Goal: Obtain resource: Download file/media

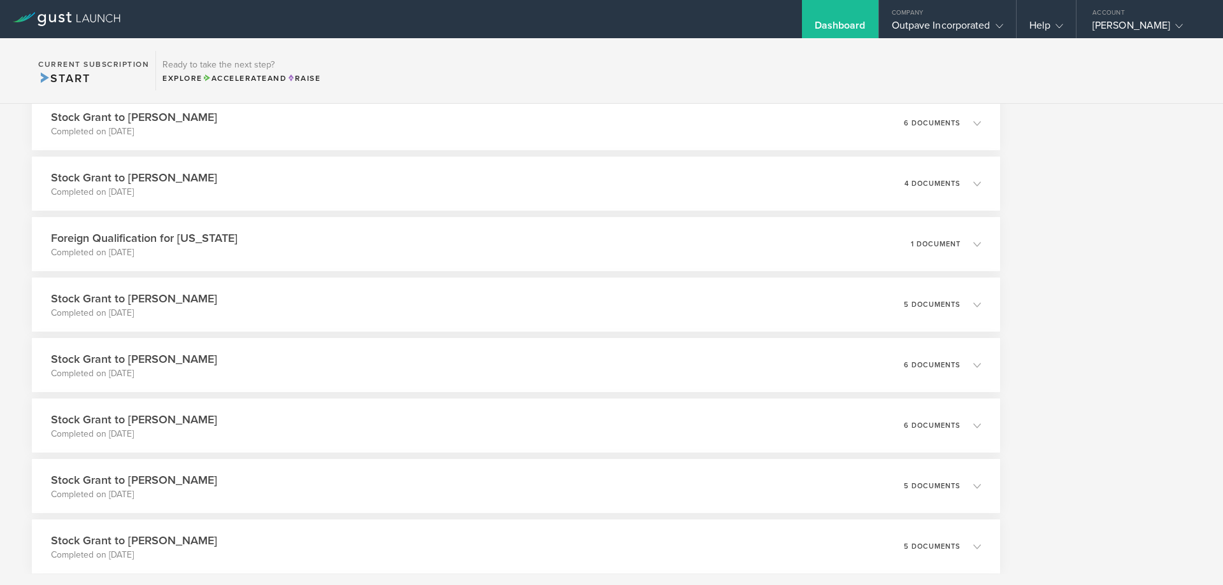
scroll to position [3695, 0]
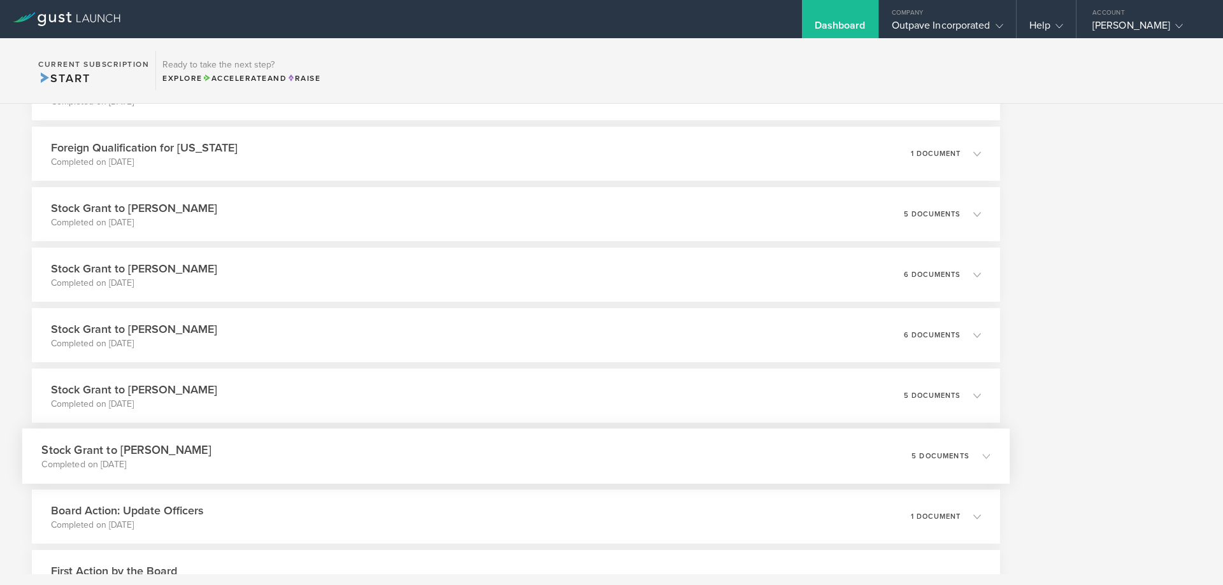
click at [96, 445] on h3 "Stock Grant to [PERSON_NAME]" at bounding box center [125, 450] width 169 height 17
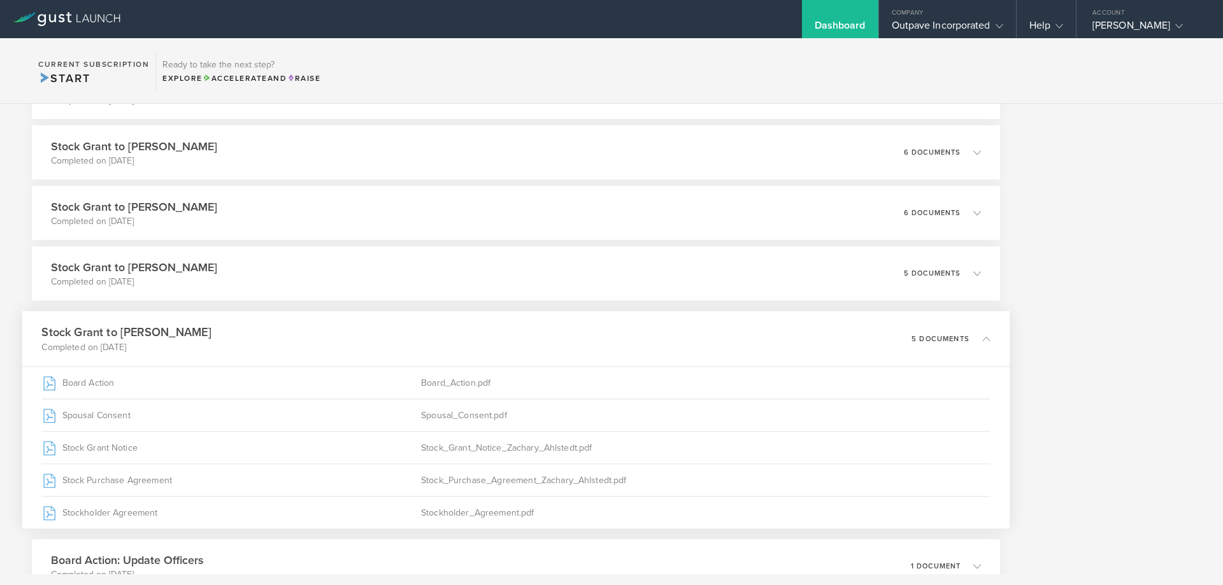
scroll to position [3651, 0]
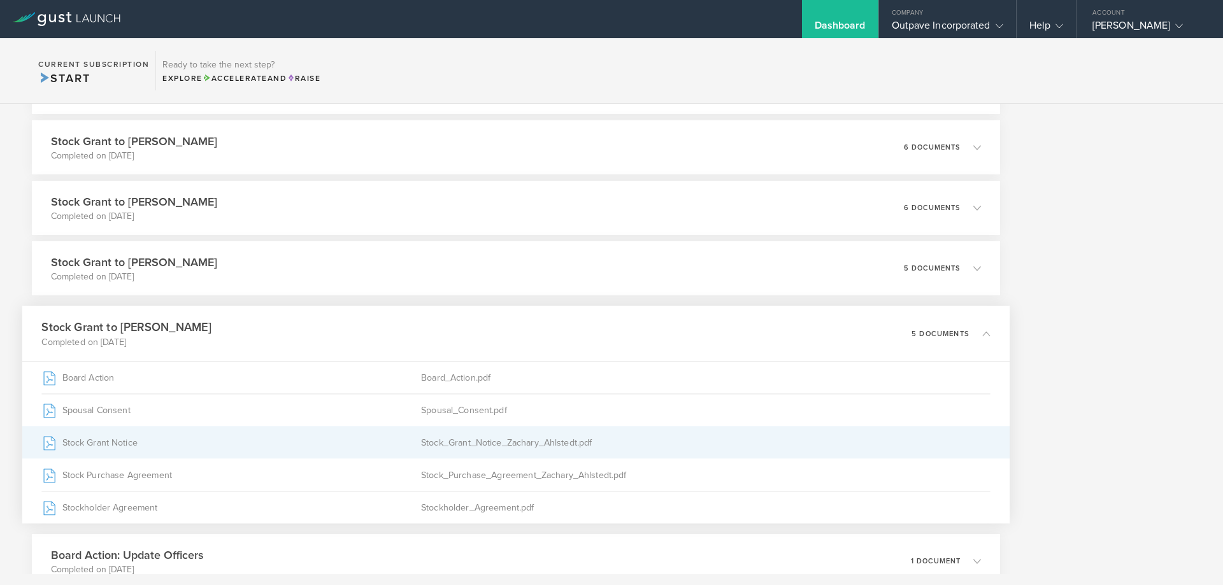
click at [97, 440] on div "Stock Grant Notice" at bounding box center [231, 443] width 380 height 32
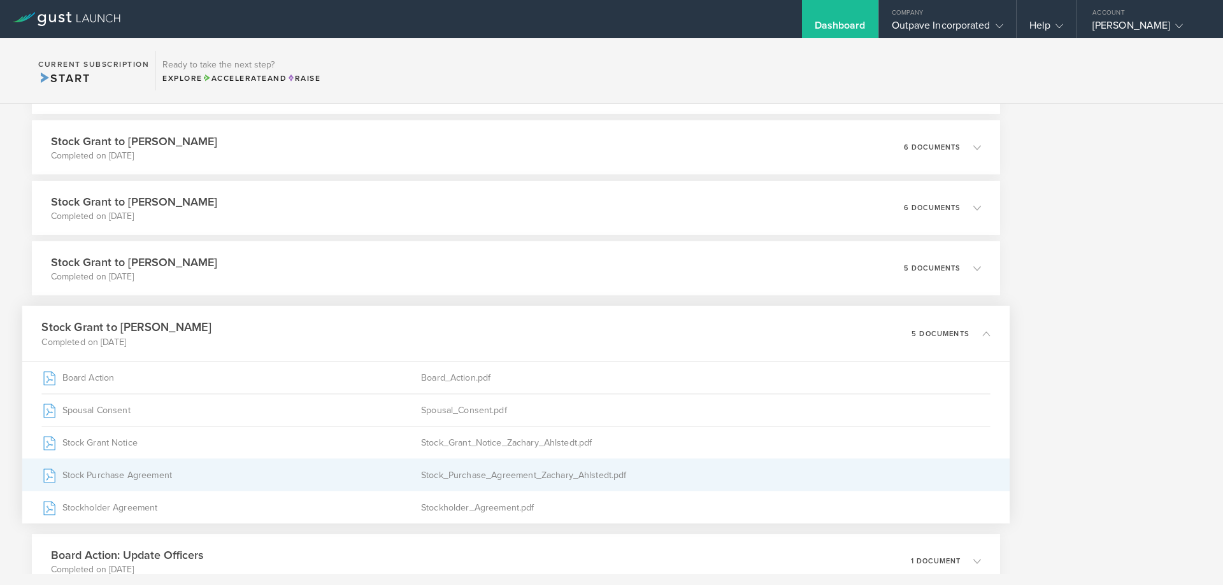
click at [131, 471] on div "Stock Purchase Agreement" at bounding box center [231, 475] width 380 height 32
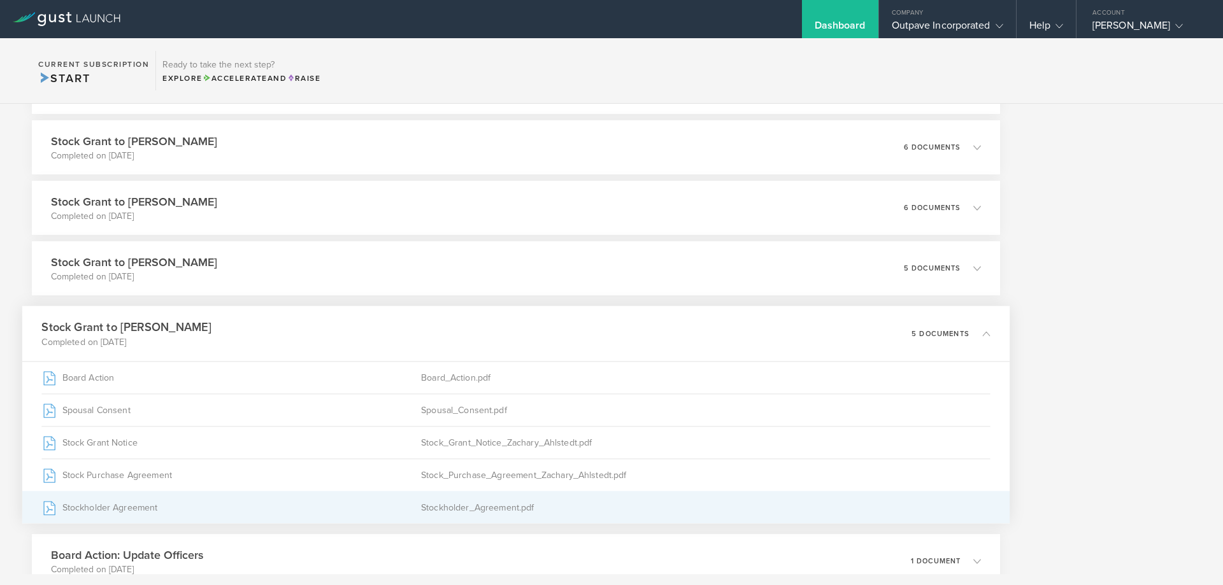
click at [115, 506] on div "Stockholder Agreement" at bounding box center [231, 508] width 380 height 32
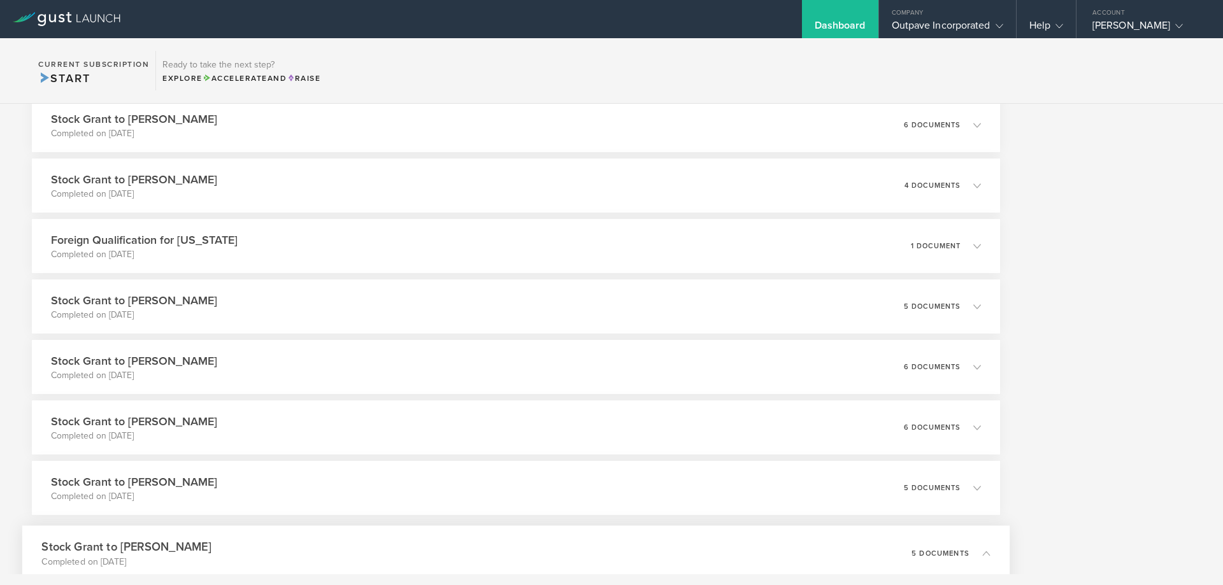
scroll to position [3509, 0]
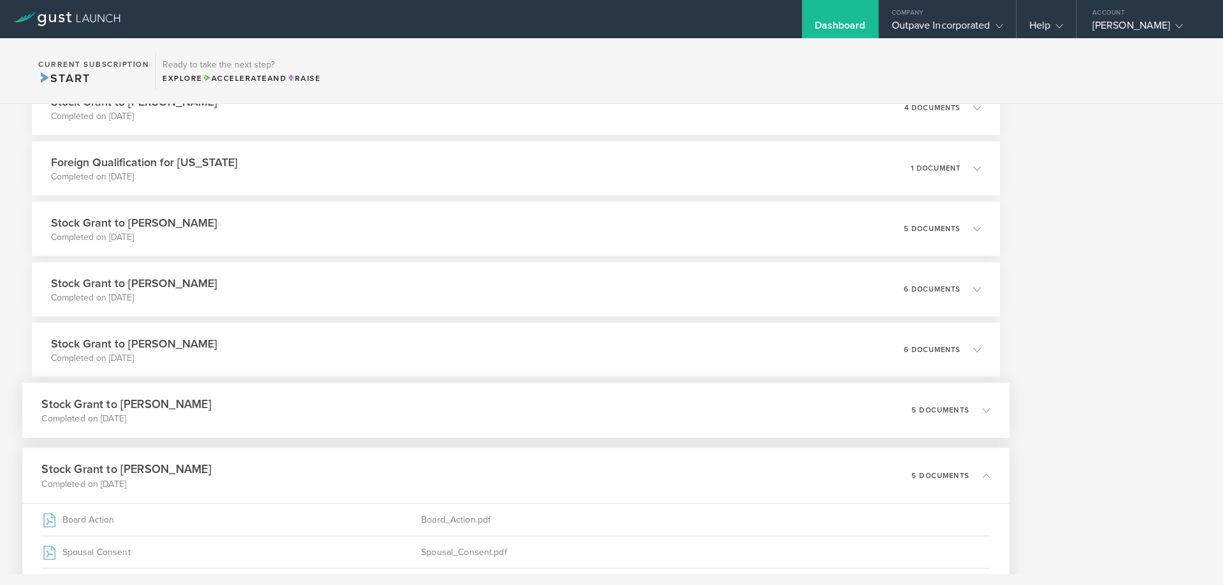
click at [130, 406] on h3 "Stock Grant to [PERSON_NAME]" at bounding box center [125, 404] width 169 height 17
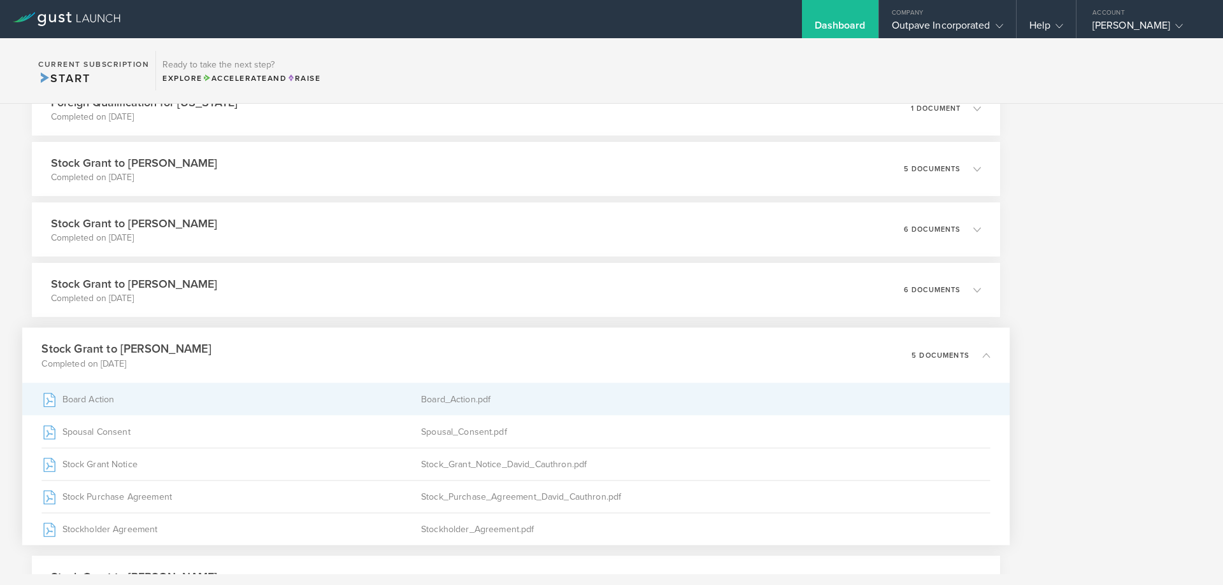
scroll to position [3700, 0]
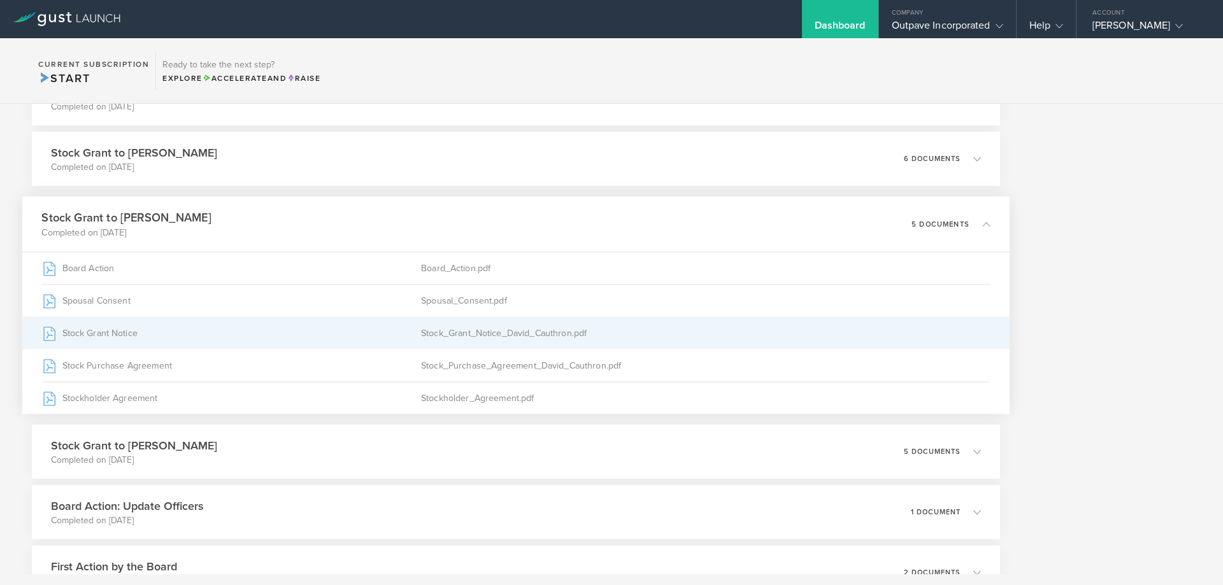
click at [99, 328] on div "Stock Grant Notice" at bounding box center [231, 333] width 380 height 32
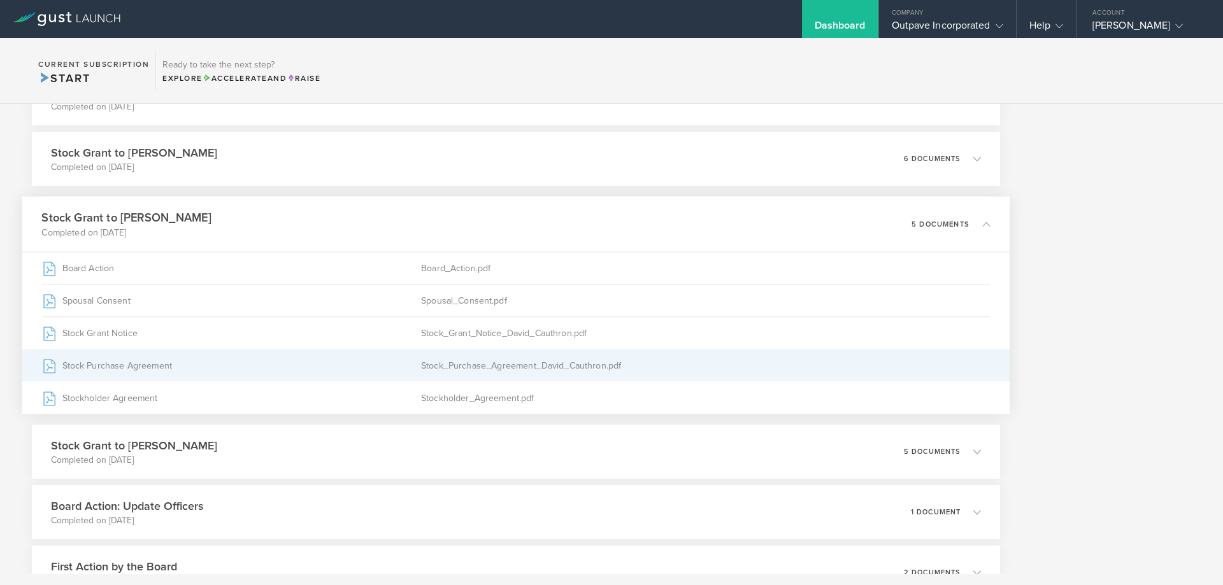
click at [126, 364] on div "Stock Purchase Agreement" at bounding box center [231, 366] width 380 height 32
